Goal: Information Seeking & Learning: Learn about a topic

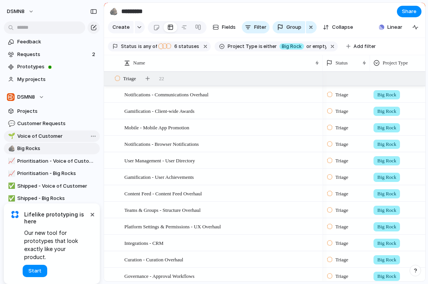
click at [48, 137] on span "Voice of Customer" at bounding box center [57, 136] width 80 height 8
type input "**********"
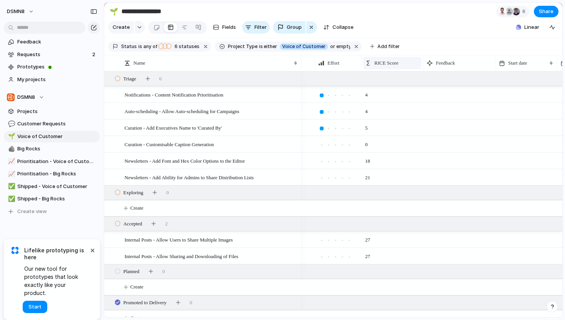
click at [377, 62] on span "RICE Score" at bounding box center [386, 63] width 24 height 8
click at [377, 62] on div "Modify Hide Sort ascending Sort descending" at bounding box center [282, 160] width 565 height 320
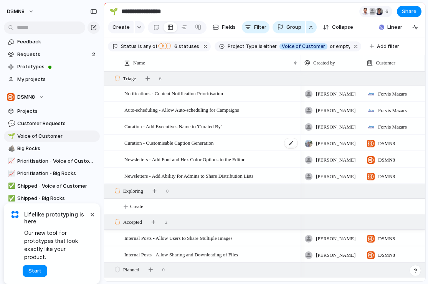
click at [160, 143] on span "Curation - Customisable Caption Generation" at bounding box center [168, 142] width 89 height 9
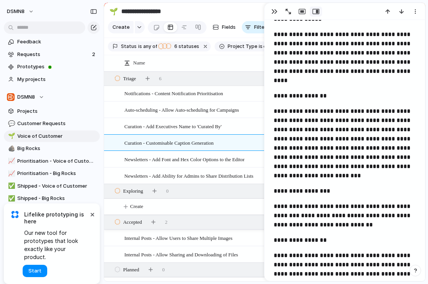
scroll to position [284, 0]
